Goal: Task Accomplishment & Management: Manage account settings

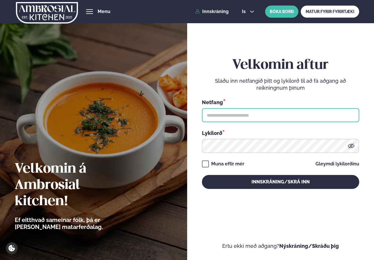
click at [234, 116] on input "text" at bounding box center [280, 115] width 157 height 14
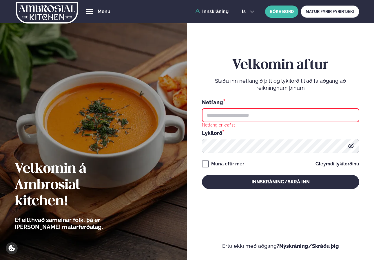
type input "**********"
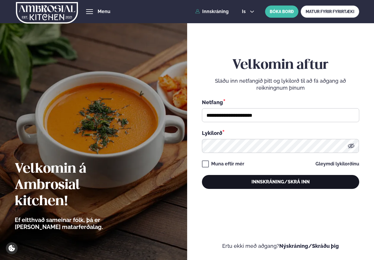
click at [260, 184] on button "Innskráning/Skrá inn" at bounding box center [280, 182] width 157 height 14
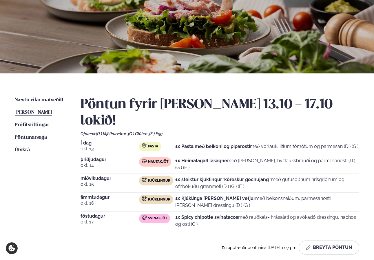
scroll to position [50, 0]
